Goal: Transaction & Acquisition: Purchase product/service

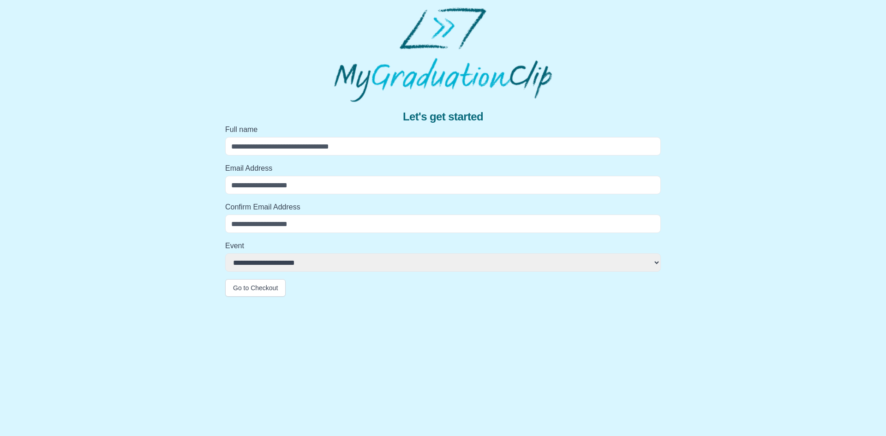
click at [329, 261] on select "**********" at bounding box center [443, 262] width 436 height 18
drag, startPoint x: 817, startPoint y: 213, endPoint x: 794, endPoint y: 246, distance: 41.1
click at [817, 213] on div "**********" at bounding box center [442, 199] width 871 height 195
click at [658, 261] on select "**********" at bounding box center [443, 262] width 436 height 18
